Goal: Task Accomplishment & Management: Use online tool/utility

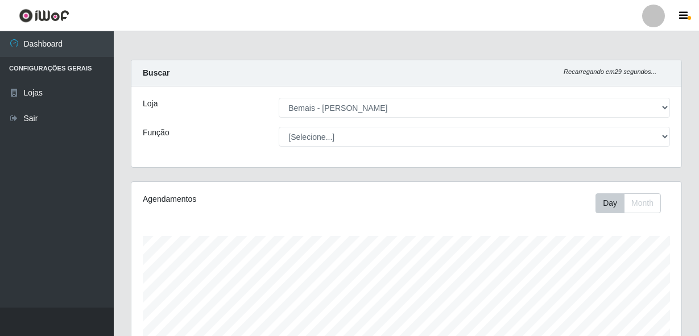
select select "230"
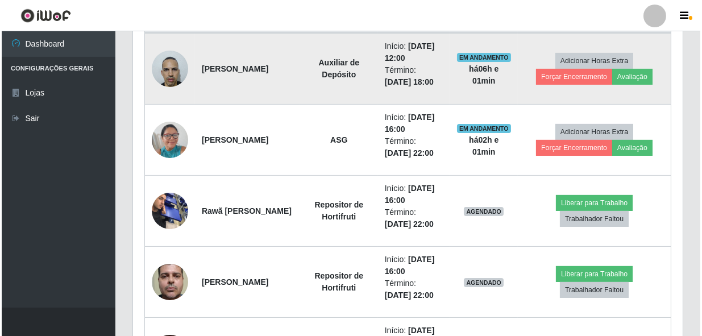
scroll to position [236, 550]
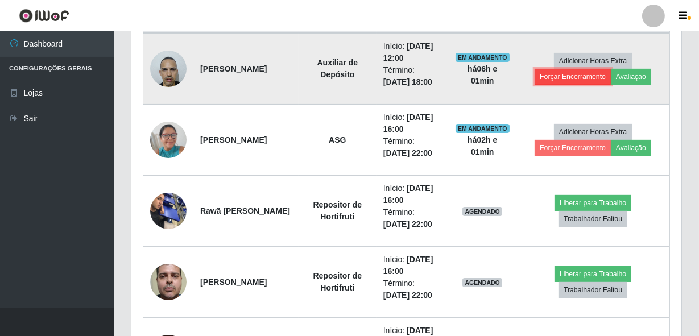
click at [572, 77] on button "Forçar Encerramento" at bounding box center [572, 77] width 76 height 16
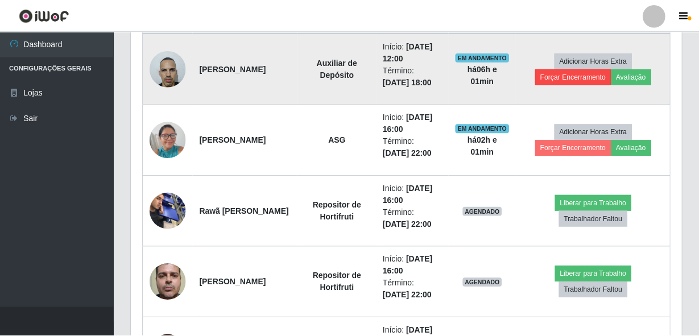
scroll to position [236, 545]
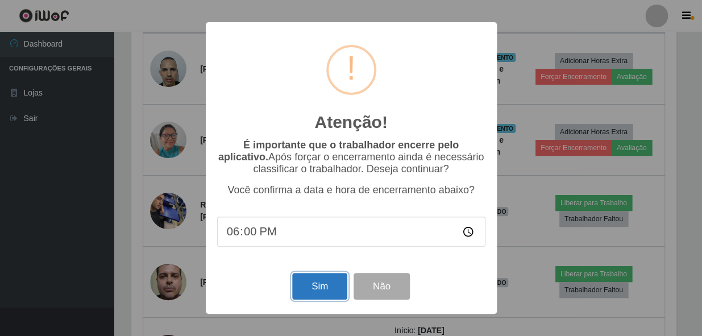
click at [324, 289] on button "Sim" at bounding box center [319, 286] width 55 height 27
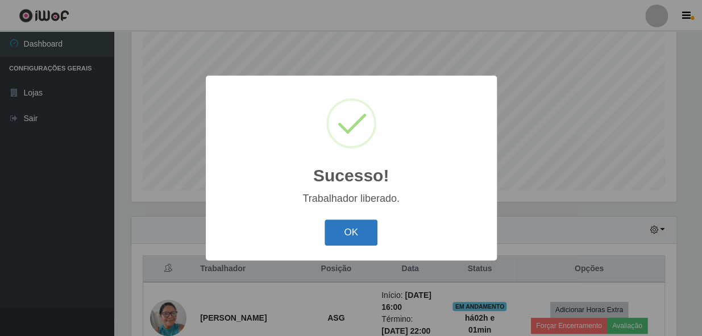
click at [352, 233] on button "OK" at bounding box center [351, 232] width 53 height 27
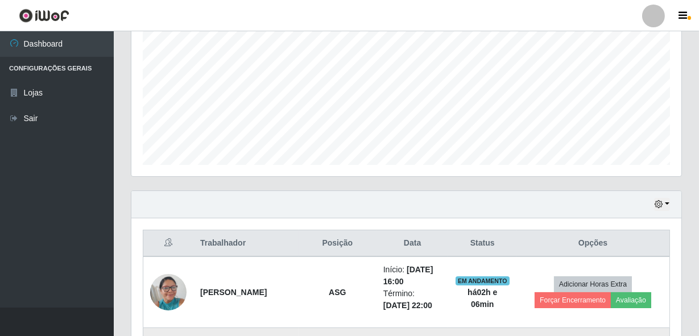
scroll to position [310, 0]
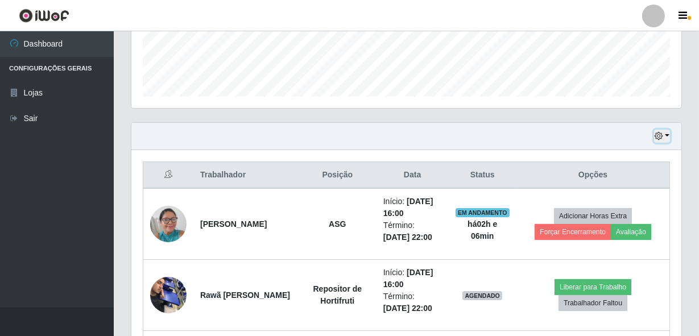
click at [660, 135] on icon "button" at bounding box center [658, 136] width 8 height 8
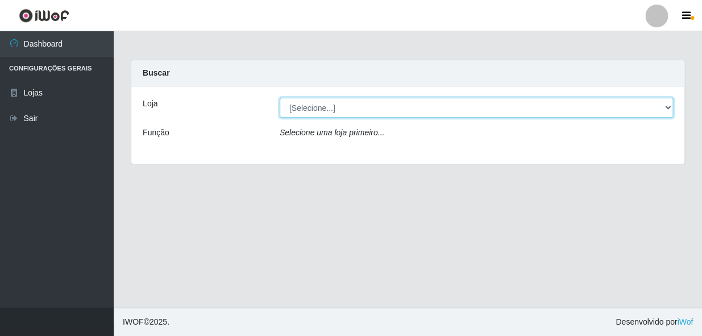
drag, startPoint x: 327, startPoint y: 111, endPoint x: 331, endPoint y: 118, distance: 8.1
click at [327, 111] on select "[Selecione...] [PERSON_NAME]" at bounding box center [476, 108] width 393 height 20
select select "230"
click at [280, 98] on select "[Selecione...] [PERSON_NAME]" at bounding box center [476, 108] width 393 height 20
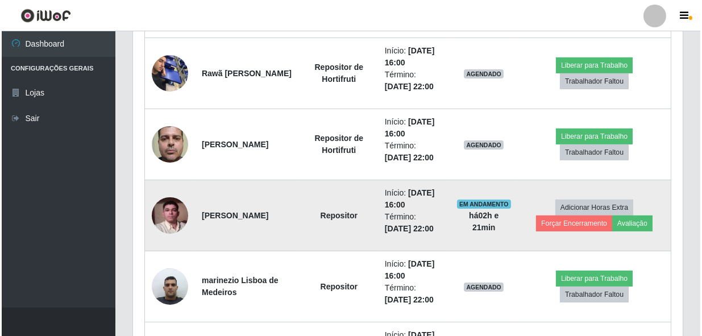
scroll to position [480, 0]
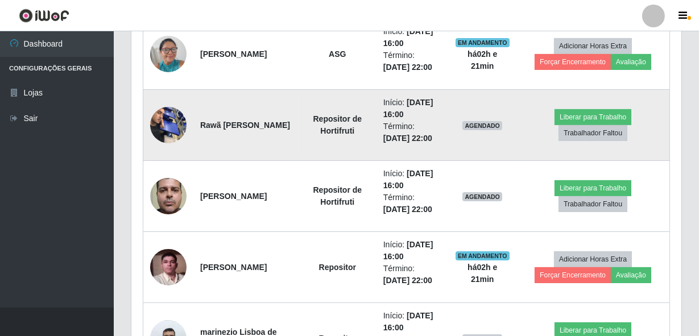
click at [165, 129] on img at bounding box center [168, 125] width 36 height 48
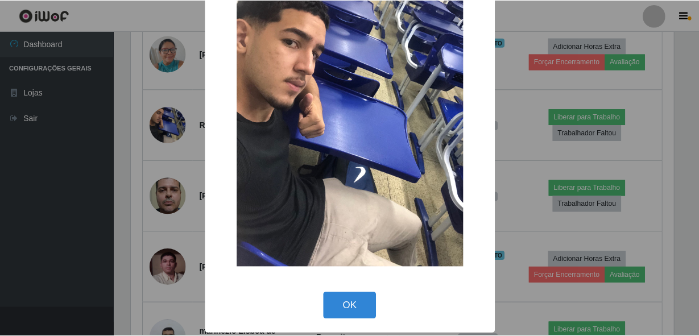
scroll to position [65, 0]
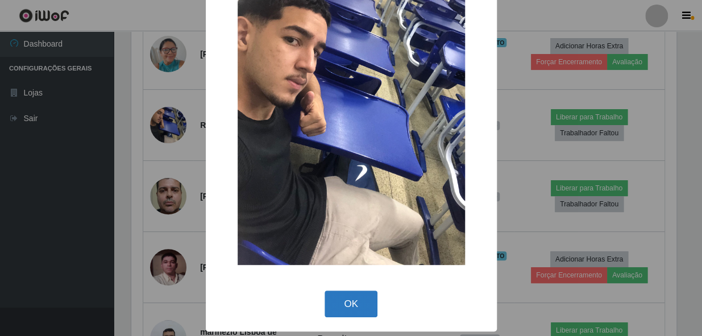
click at [335, 302] on button "OK" at bounding box center [351, 304] width 53 height 27
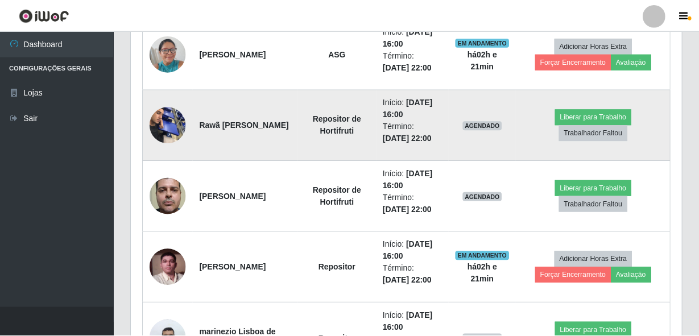
scroll to position [236, 550]
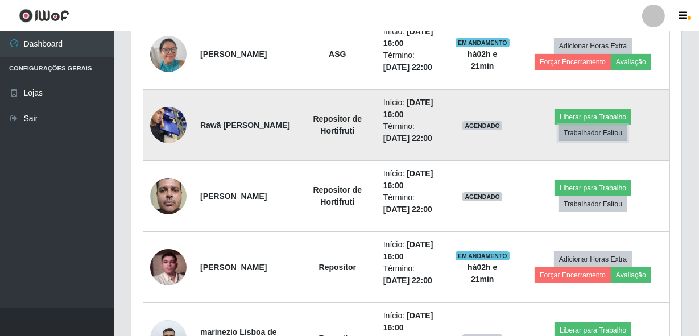
click at [605, 133] on button "Trabalhador Faltou" at bounding box center [592, 133] width 69 height 16
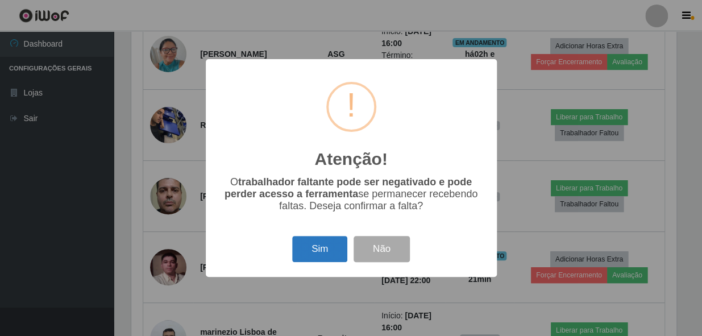
click at [318, 255] on button "Sim" at bounding box center [319, 249] width 55 height 27
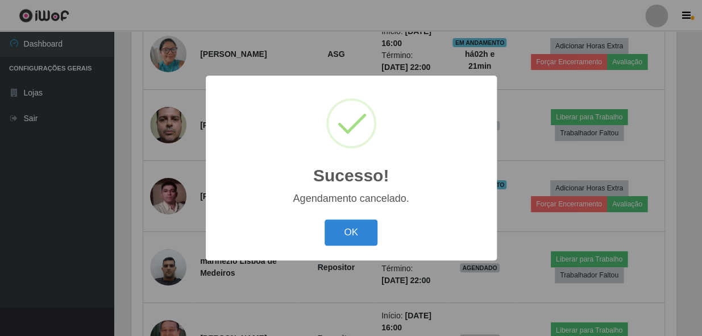
click at [351, 248] on div "OK Cancel" at bounding box center [351, 232] width 268 height 32
click at [351, 238] on button "OK" at bounding box center [351, 232] width 53 height 27
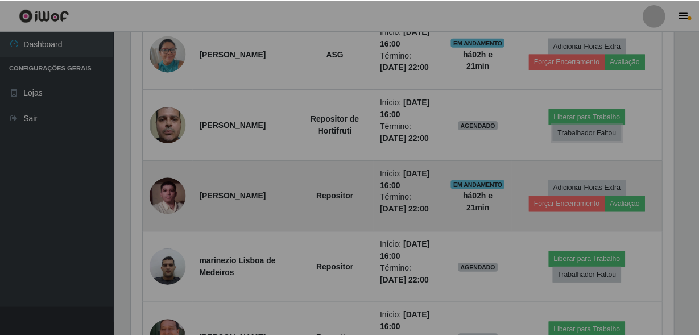
scroll to position [236, 550]
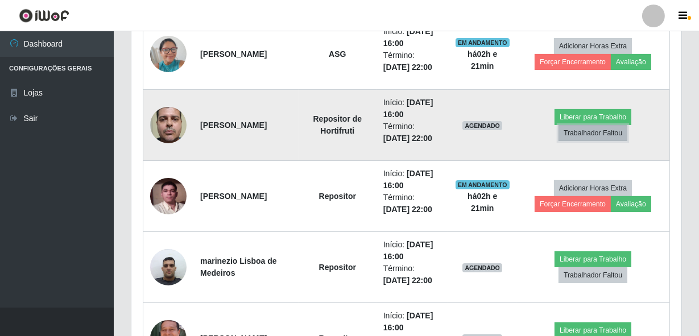
click at [585, 136] on button "Trabalhador Faltou" at bounding box center [592, 133] width 69 height 16
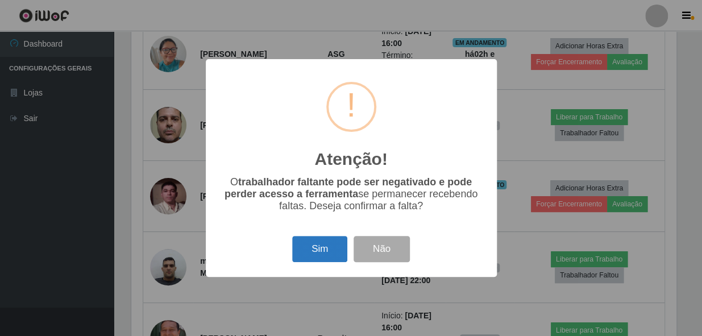
click at [307, 255] on button "Sim" at bounding box center [319, 249] width 55 height 27
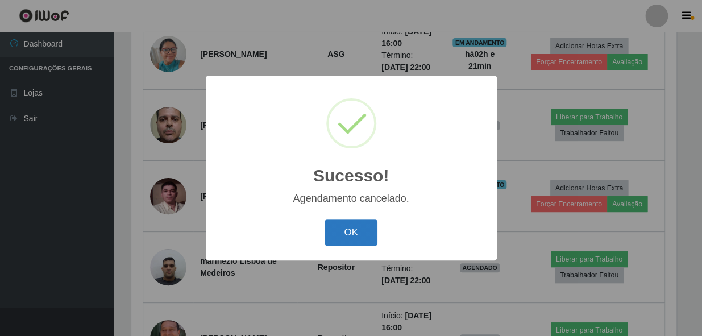
click at [351, 244] on button "OK" at bounding box center [351, 232] width 53 height 27
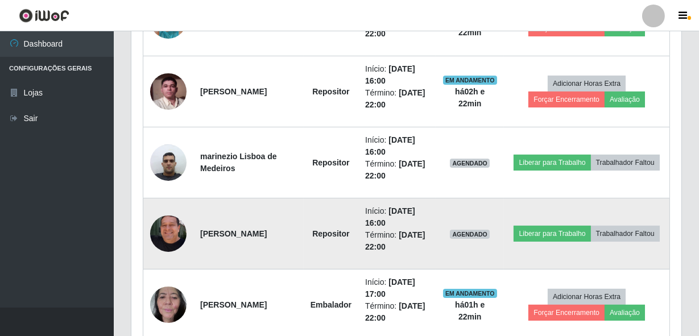
scroll to position [532, 0]
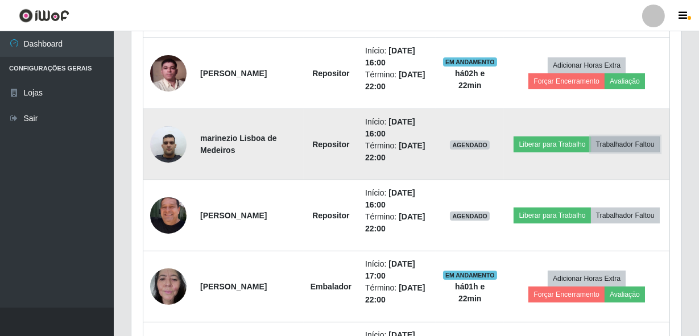
click at [625, 142] on button "Trabalhador Faltou" at bounding box center [625, 144] width 69 height 16
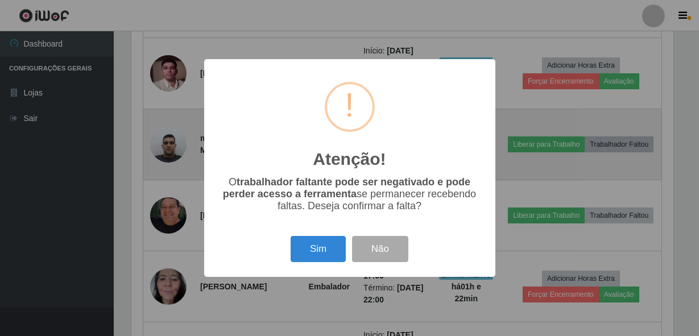
scroll to position [236, 545]
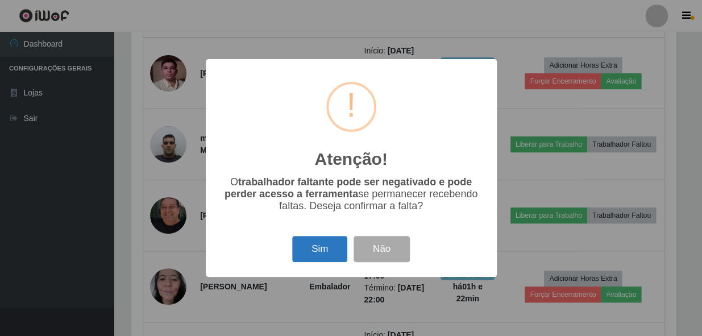
click at [322, 254] on button "Sim" at bounding box center [319, 249] width 55 height 27
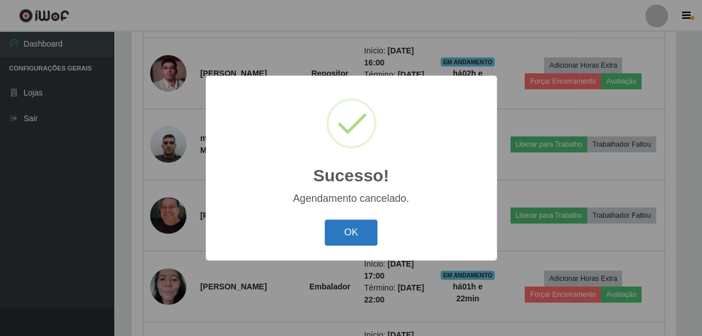
click at [349, 223] on button "OK" at bounding box center [351, 232] width 53 height 27
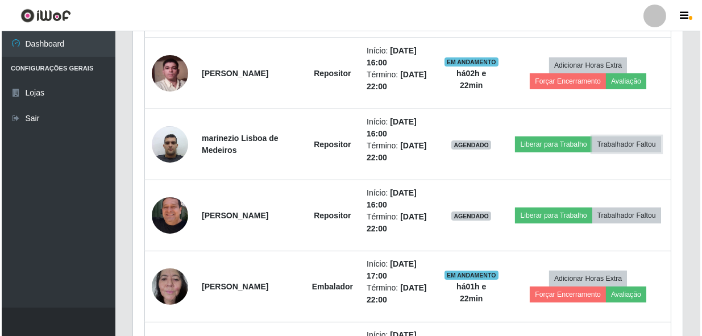
scroll to position [0, 0]
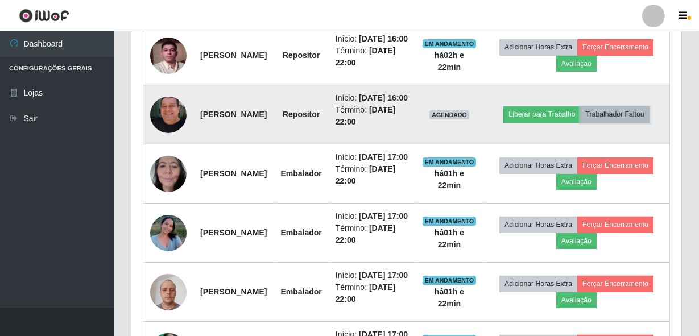
click at [625, 122] on button "Trabalhador Faltou" at bounding box center [614, 114] width 69 height 16
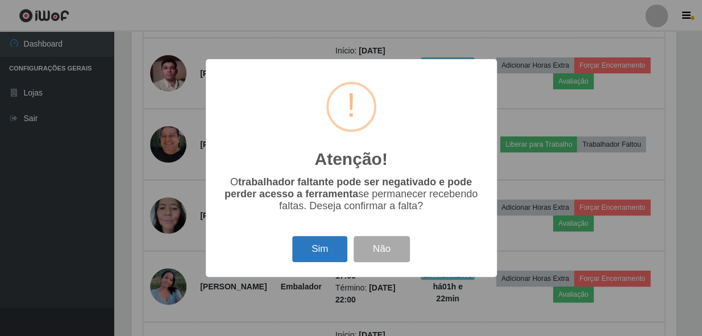
click at [309, 250] on button "Sim" at bounding box center [319, 249] width 55 height 27
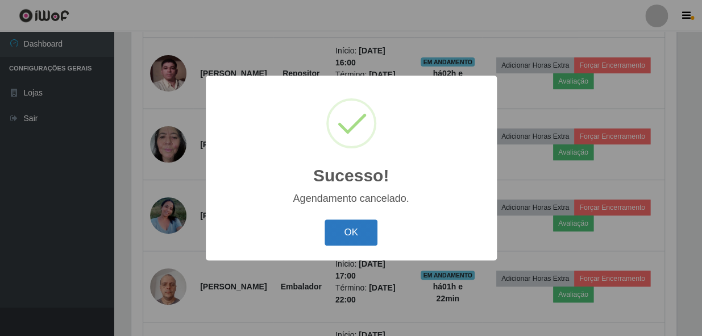
click at [345, 233] on button "OK" at bounding box center [351, 232] width 53 height 27
